Goal: Information Seeking & Learning: Learn about a topic

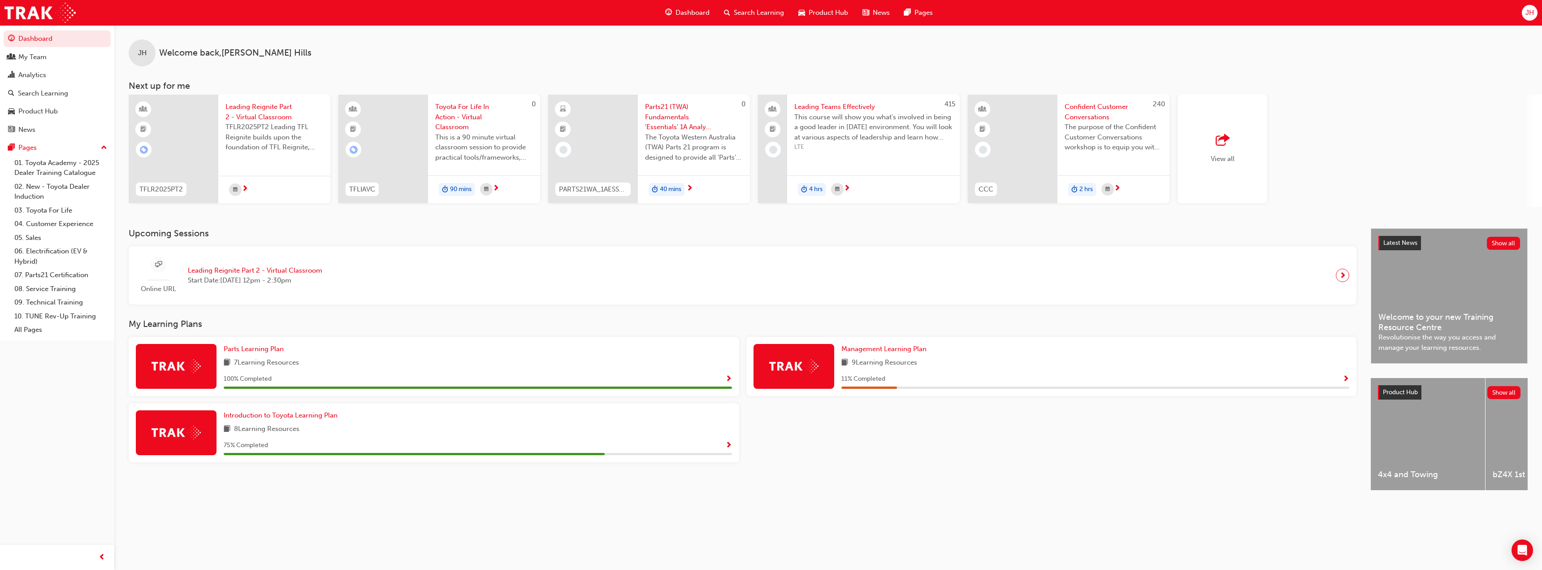
click at [904, 422] on div at bounding box center [1052, 436] width 618 height 66
click at [250, 413] on span "Introduction to Toyota Learning Plan" at bounding box center [281, 415] width 114 height 8
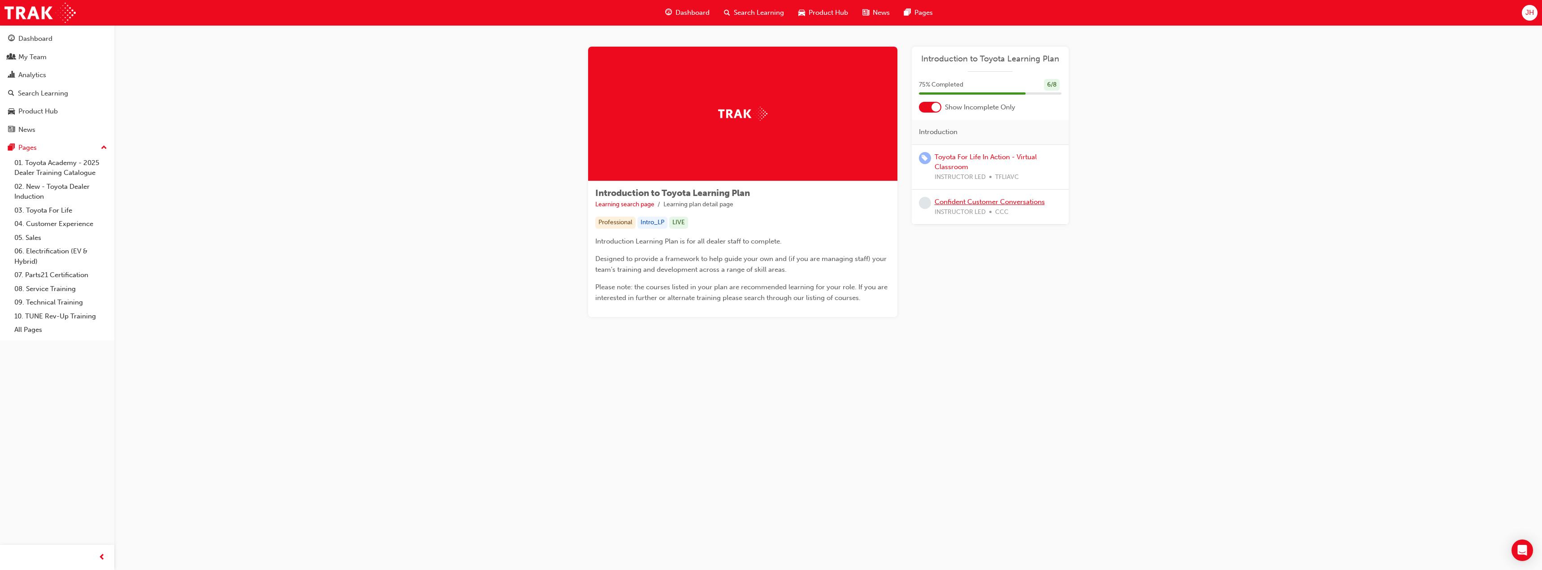
click at [967, 201] on link "Confident Customer Conversations" at bounding box center [990, 202] width 110 height 8
